Goal: Navigation & Orientation: Find specific page/section

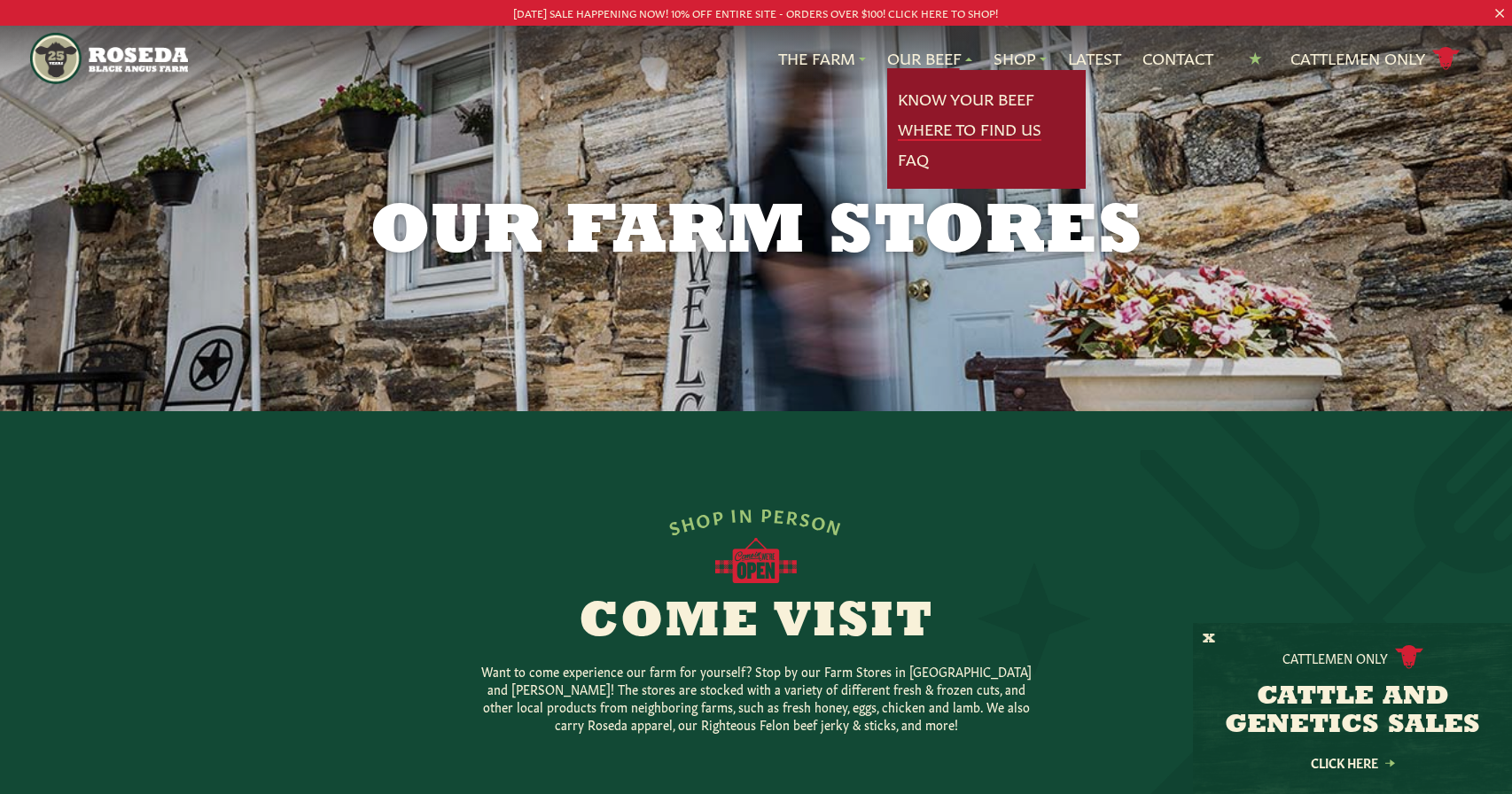
click at [908, 123] on link "Where To Find Us" at bounding box center [969, 129] width 144 height 23
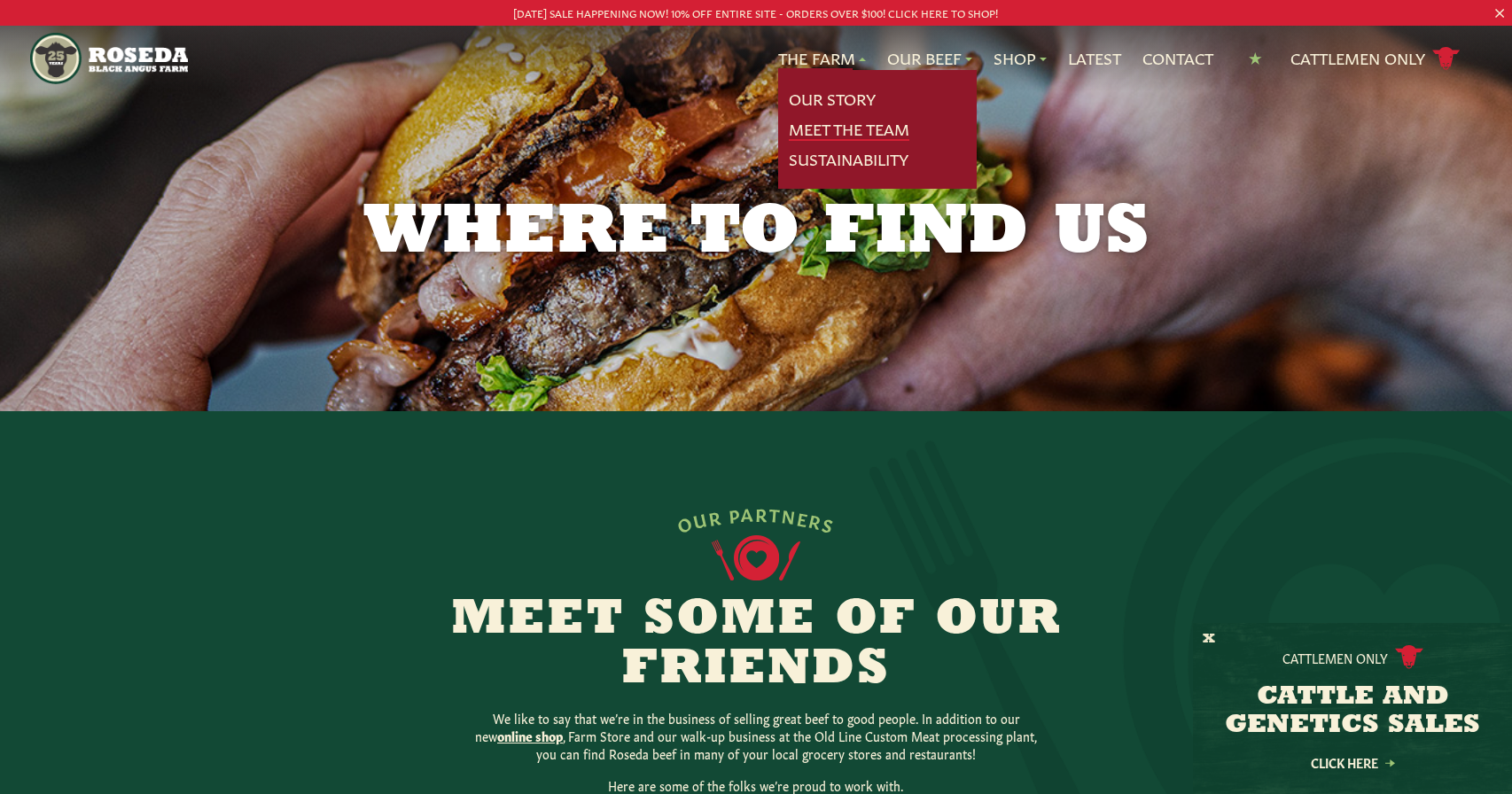
click at [810, 121] on link "Meet The Team" at bounding box center [849, 129] width 120 height 23
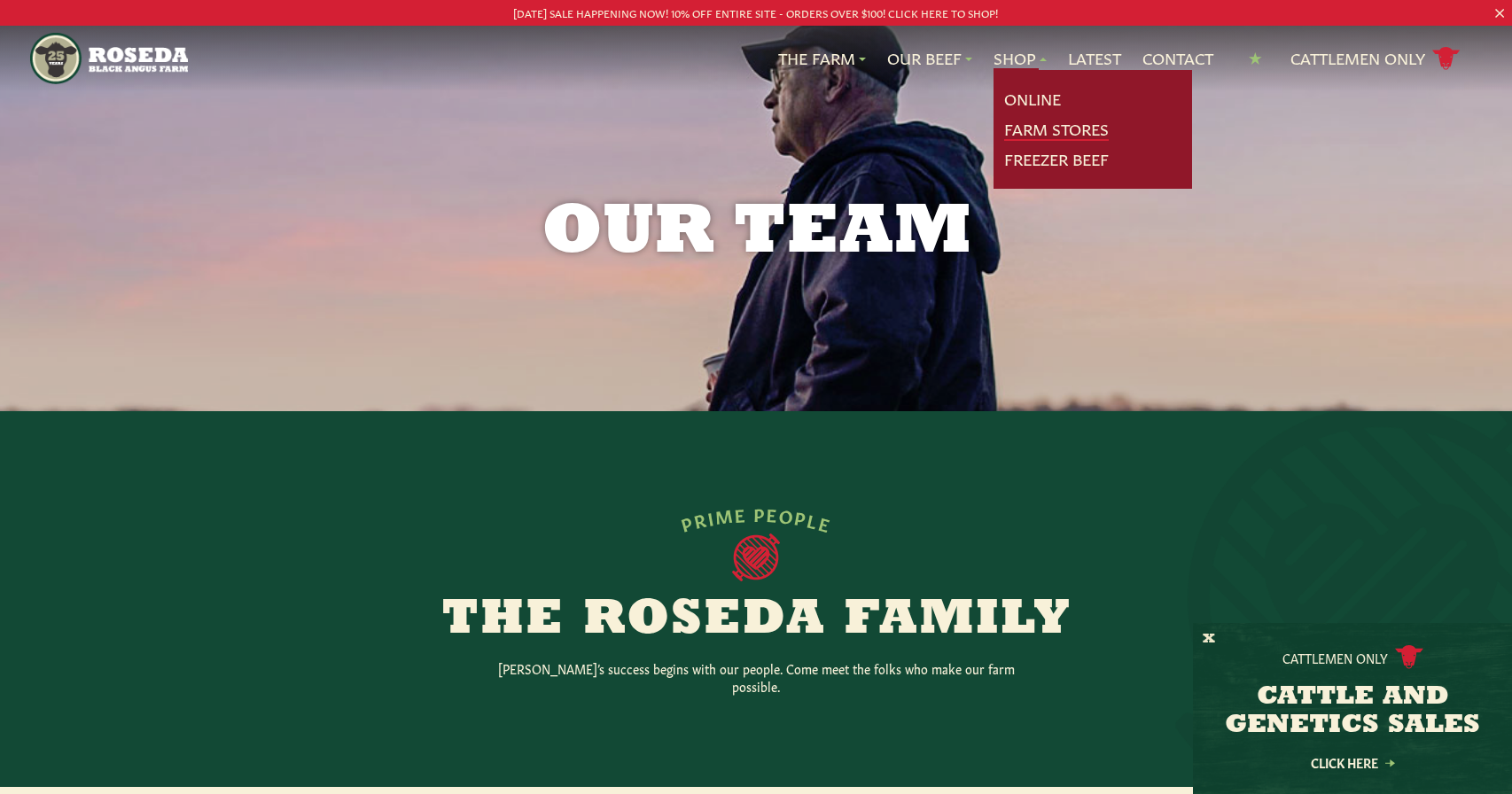
click at [1027, 123] on link "Farm Stores" at bounding box center [1056, 129] width 105 height 23
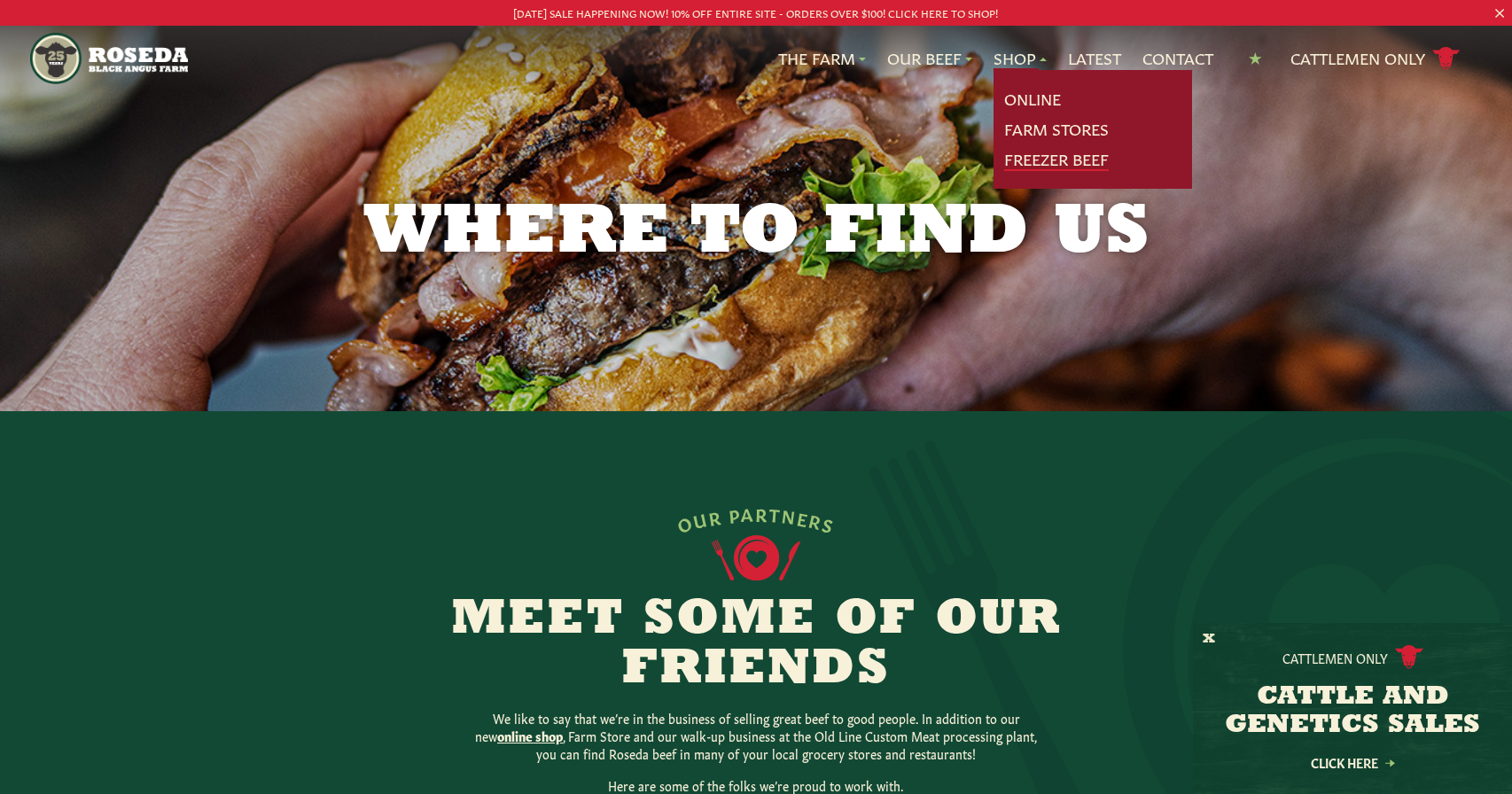
click at [1018, 158] on link "Freezer Beef" at bounding box center [1056, 159] width 105 height 23
